Goal: Information Seeking & Learning: Learn about a topic

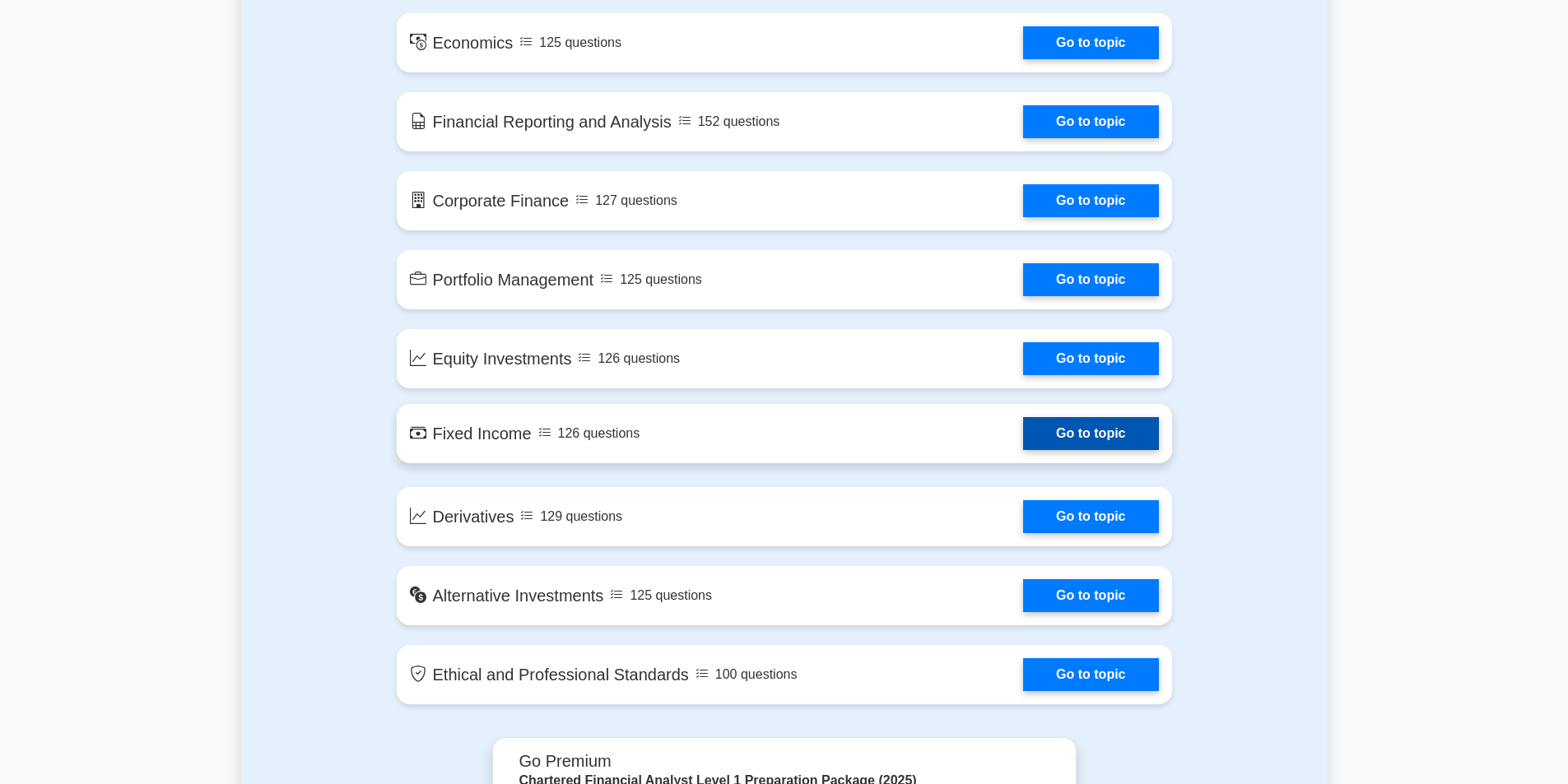
scroll to position [1070, 0]
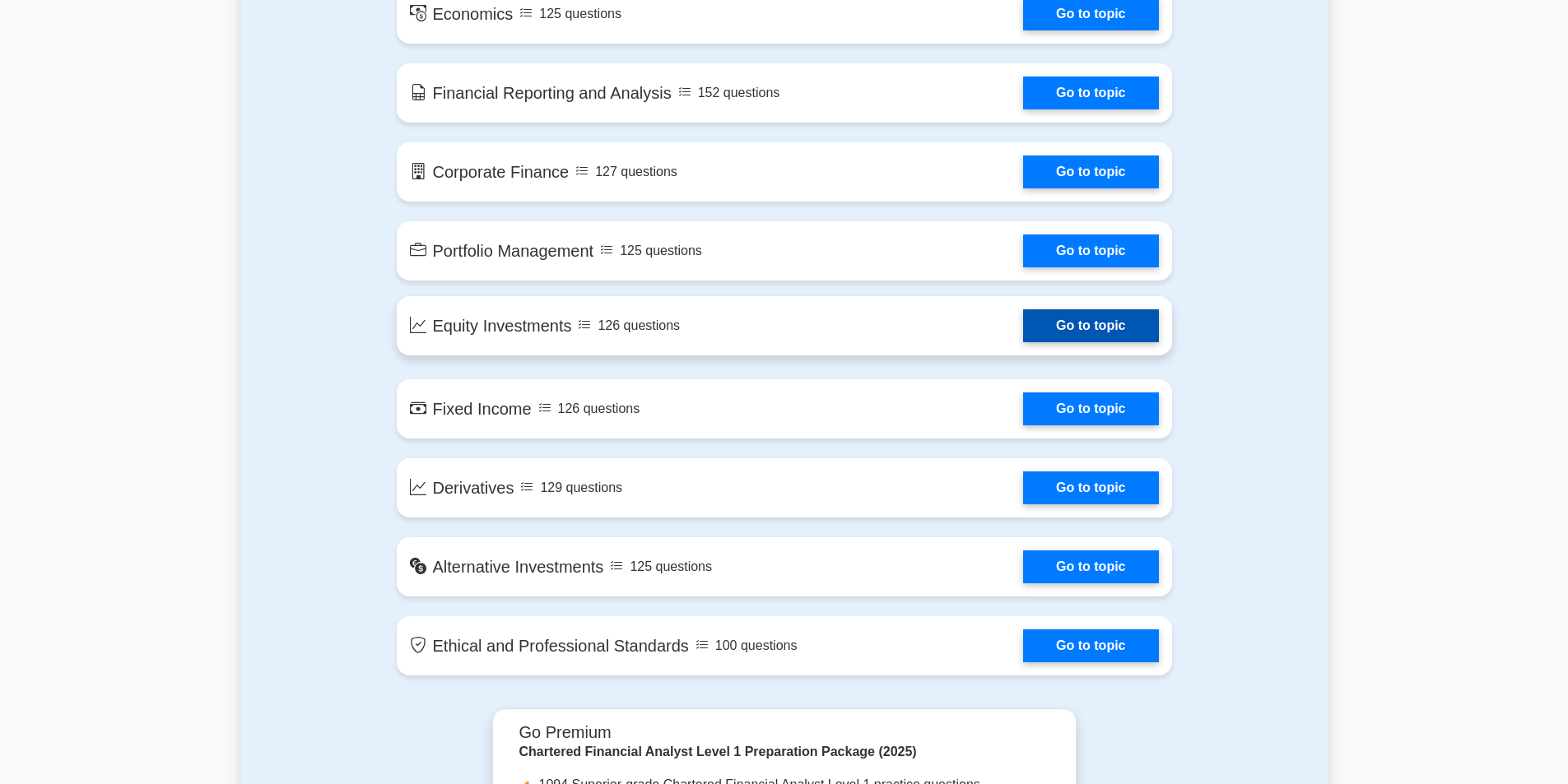
click at [1023, 343] on link "Go to topic" at bounding box center [1091, 326] width 135 height 33
drag, startPoint x: 1098, startPoint y: 326, endPoint x: 1087, endPoint y: 330, distance: 11.7
click at [1098, 327] on link "Go to topic" at bounding box center [1091, 326] width 135 height 33
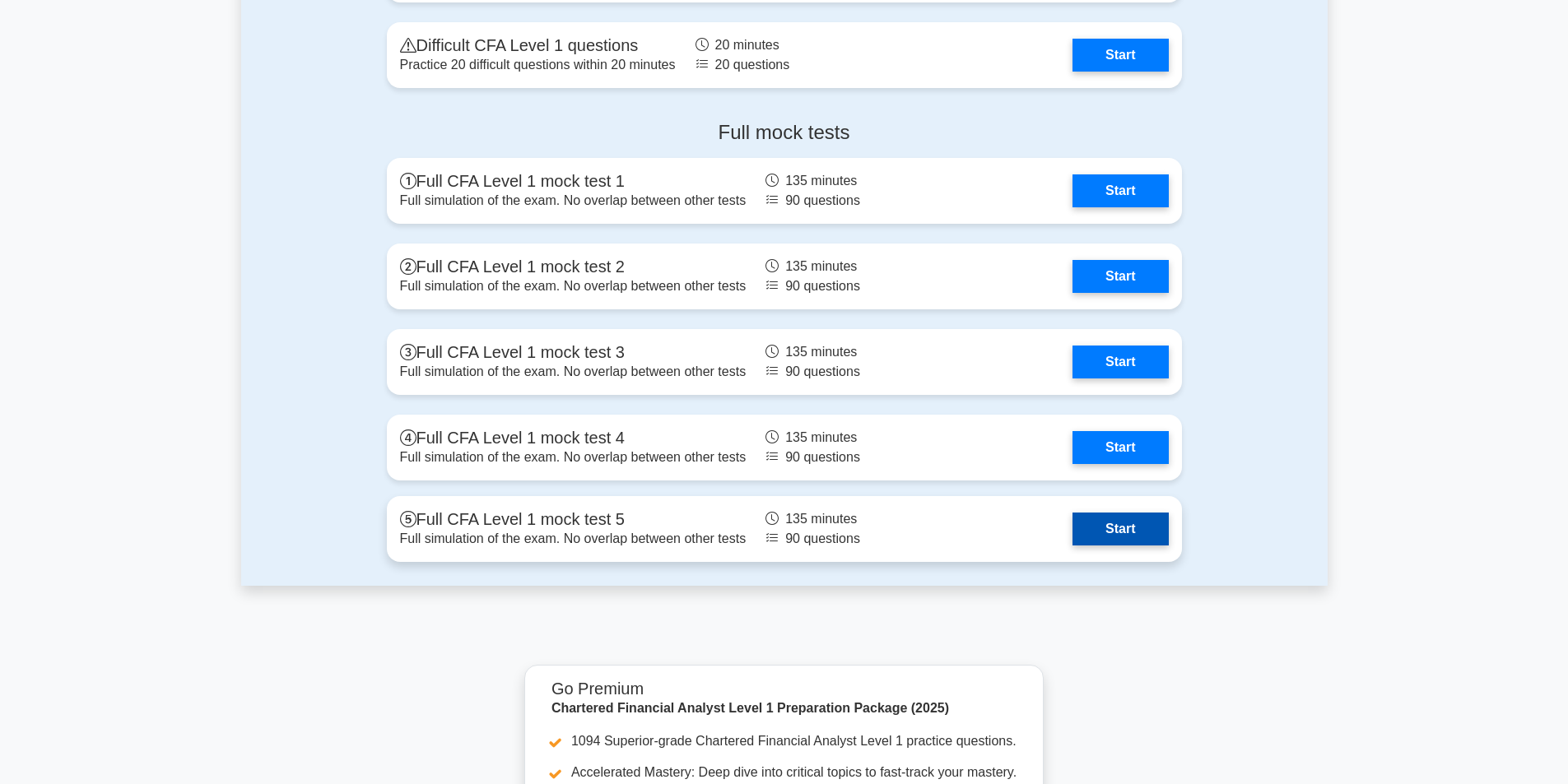
scroll to position [2140, 0]
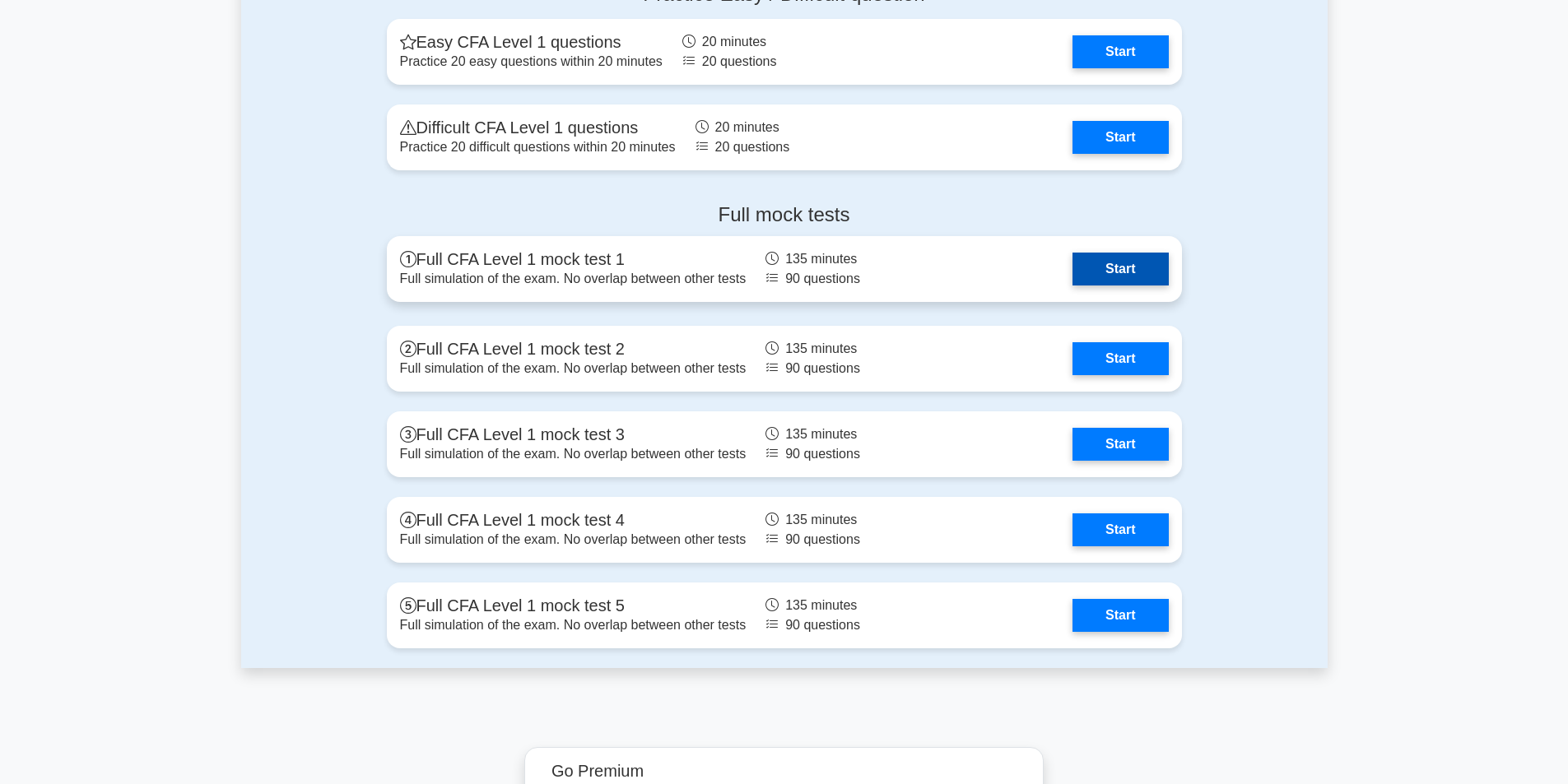
click at [1152, 272] on link "Start" at bounding box center [1119, 269] width 95 height 33
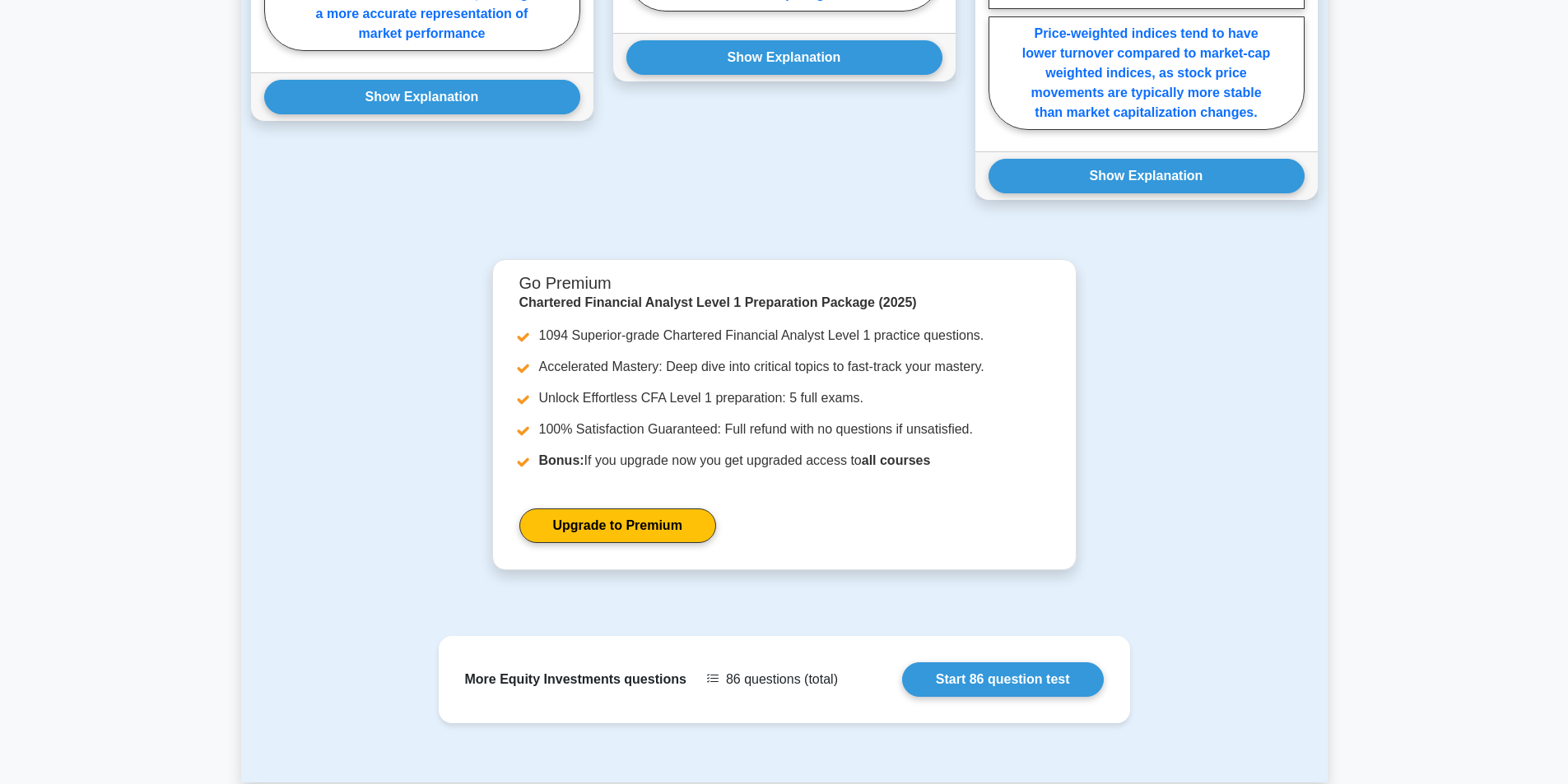
scroll to position [1734, 0]
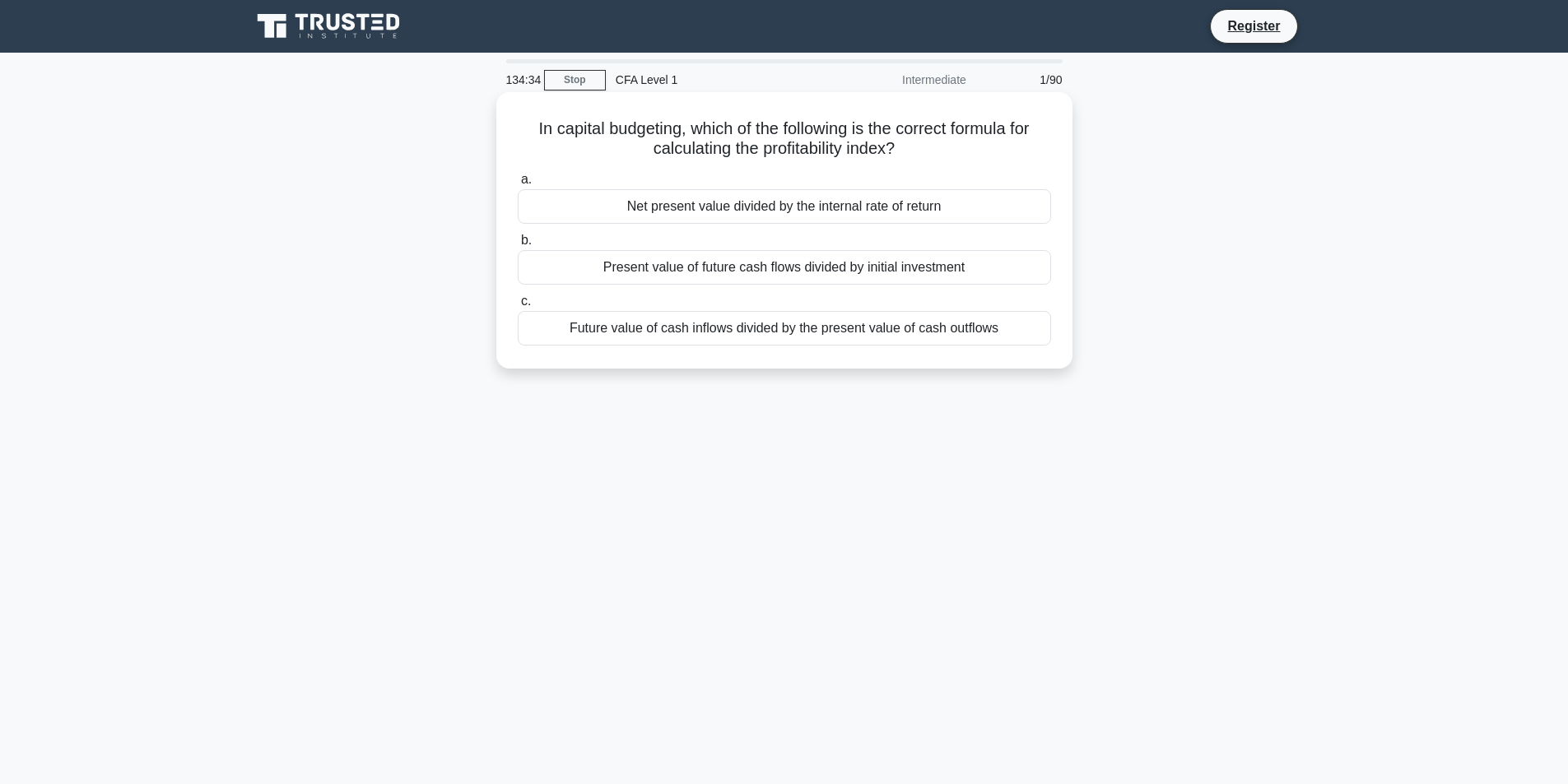
click at [606, 209] on div "Net present value divided by the internal rate of return" at bounding box center [784, 206] width 533 height 34
click at [518, 185] on input "a. Net present value divided by the internal rate of return" at bounding box center [518, 180] width 0 height 10
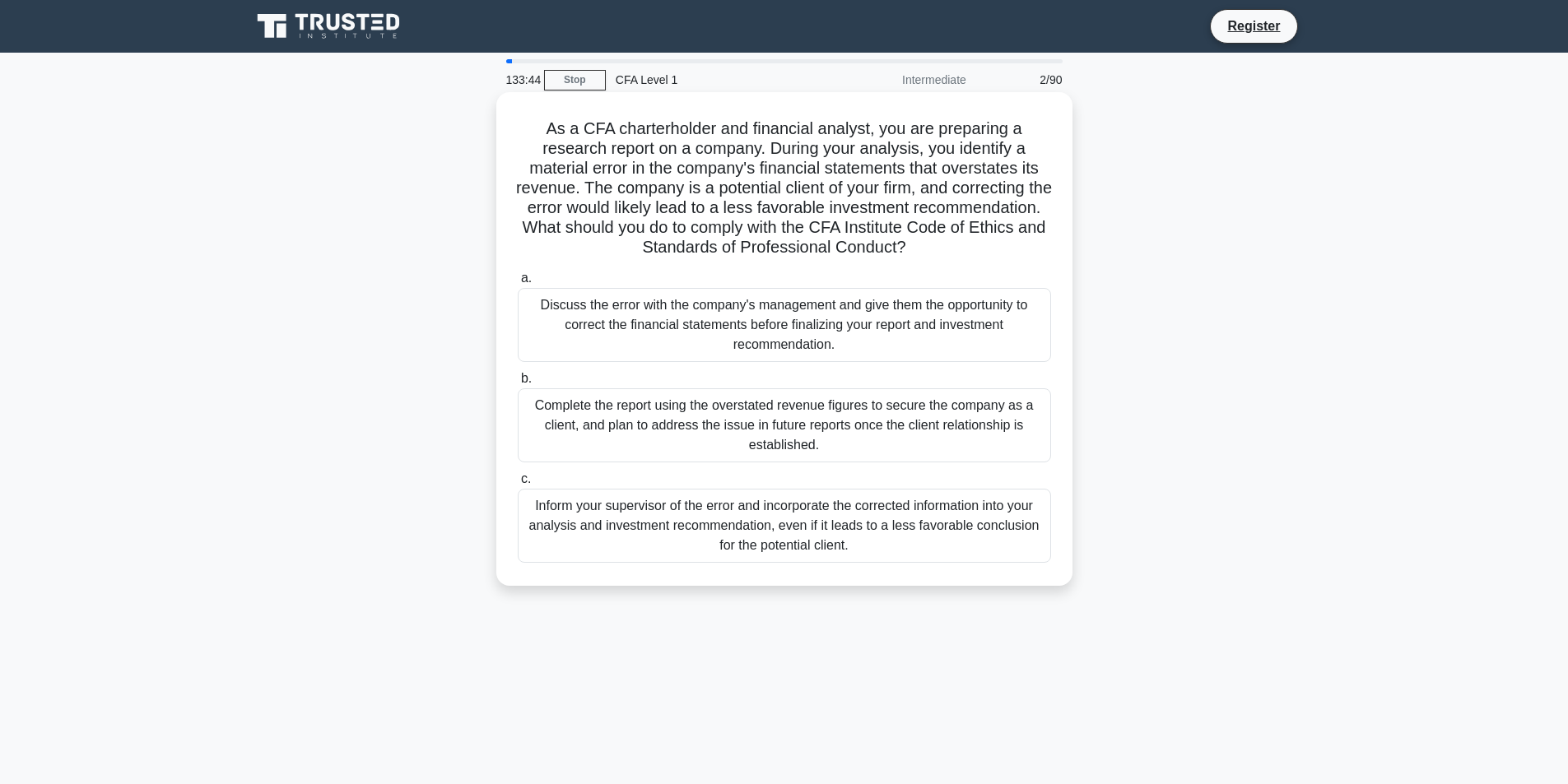
click at [829, 520] on div "Inform your supervisor of the error and incorporate the corrected information i…" at bounding box center [784, 525] width 533 height 74
click at [518, 485] on input "c. Inform your supervisor of the error and incorporate the corrected informatio…" at bounding box center [518, 479] width 0 height 10
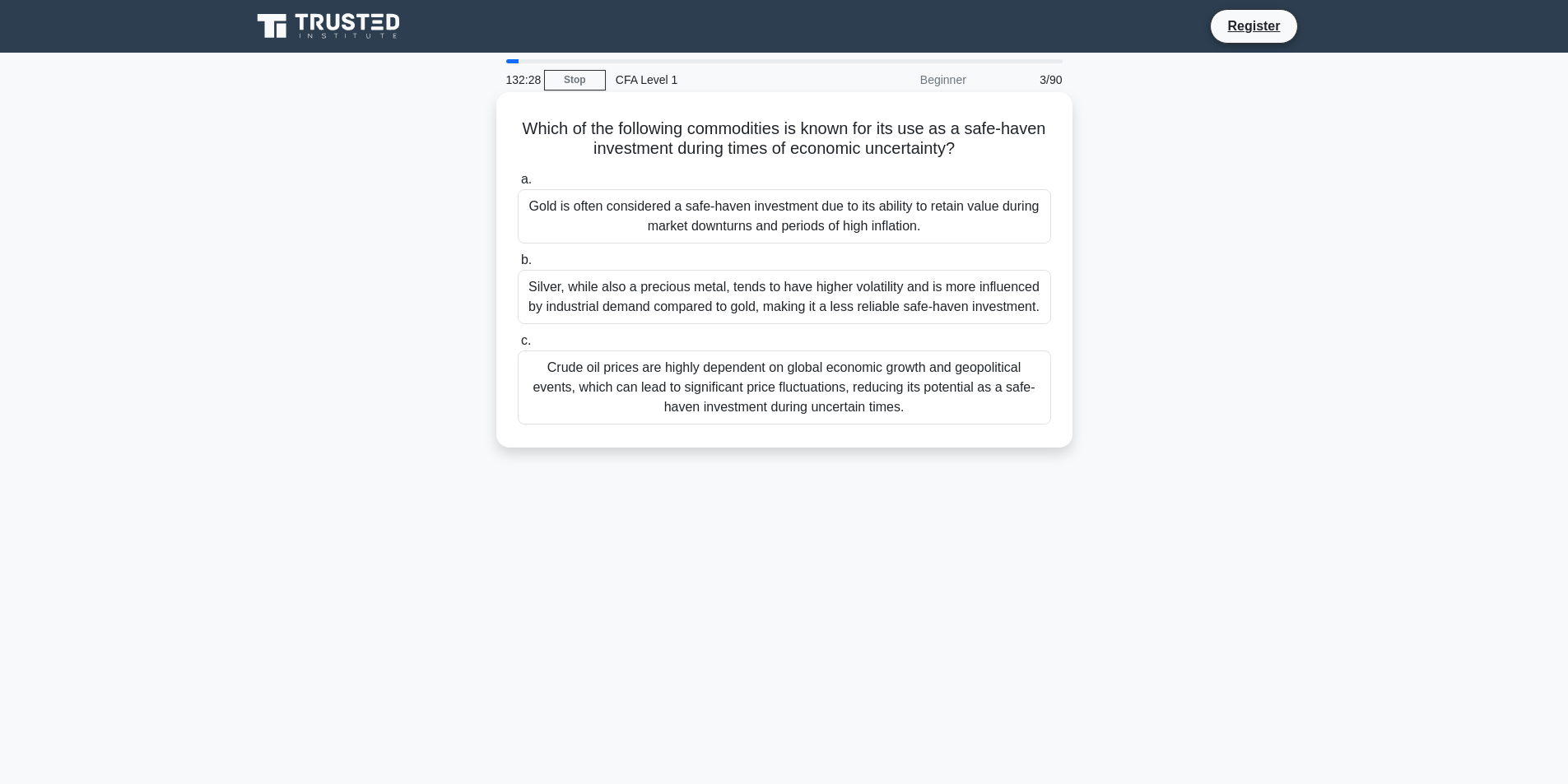
click at [727, 212] on div "Gold is often considered a safe-haven investment due to its ability to retain v…" at bounding box center [784, 216] width 533 height 54
click at [518, 185] on input "a. Gold is often considered a safe-haven investment due to its ability to retai…" at bounding box center [518, 180] width 0 height 10
